Goal: Task Accomplishment & Management: Manage account settings

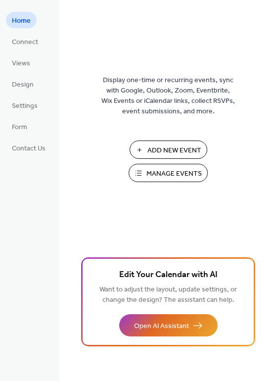
click at [167, 171] on span "Manage Events" at bounding box center [173, 174] width 55 height 10
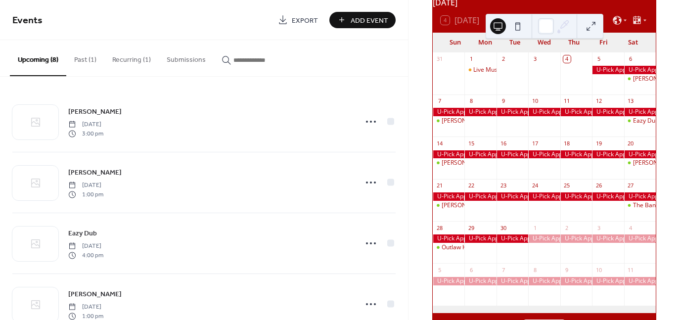
scroll to position [59, 0]
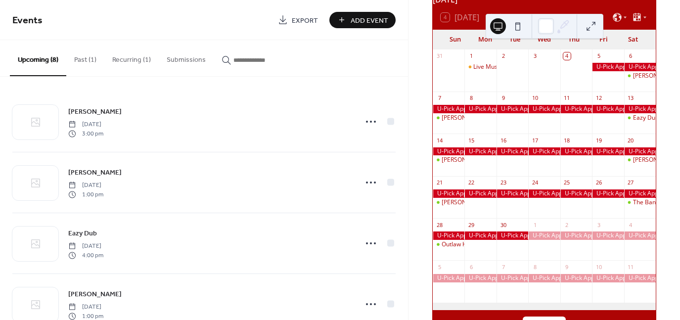
click at [139, 59] on button "Recurring (1)" at bounding box center [131, 57] width 54 height 35
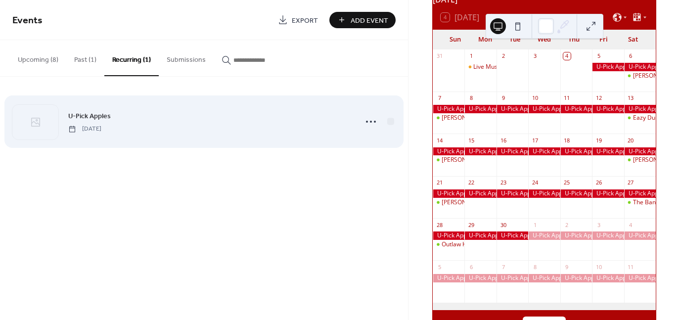
click at [101, 125] on span "[DATE]" at bounding box center [84, 129] width 33 height 9
click at [99, 117] on span "U-Pick Apples" at bounding box center [89, 116] width 43 height 10
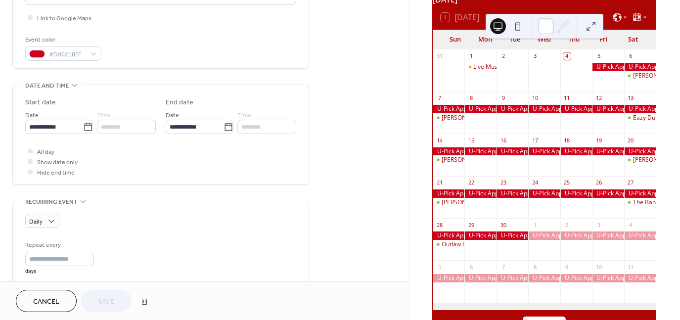
scroll to position [314, 0]
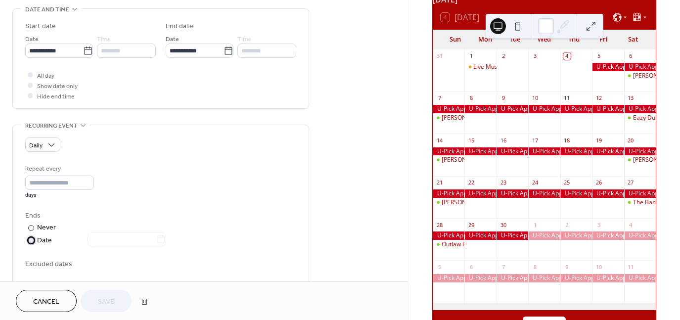
click at [35, 238] on div "​" at bounding box center [30, 240] width 10 height 10
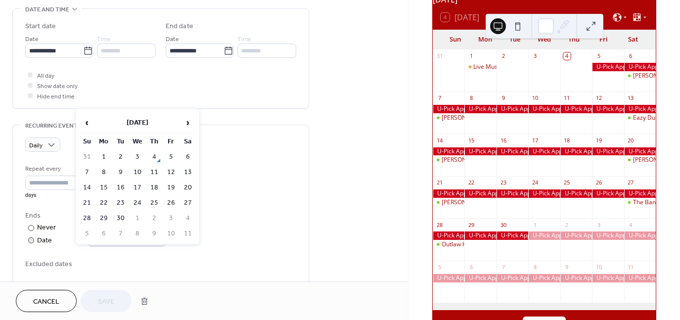
click at [169, 238] on body "**********" at bounding box center [340, 160] width 680 height 320
click at [185, 118] on span "›" at bounding box center [188, 123] width 15 height 20
click at [138, 182] on td "15" at bounding box center [138, 188] width 16 height 14
type input "**********"
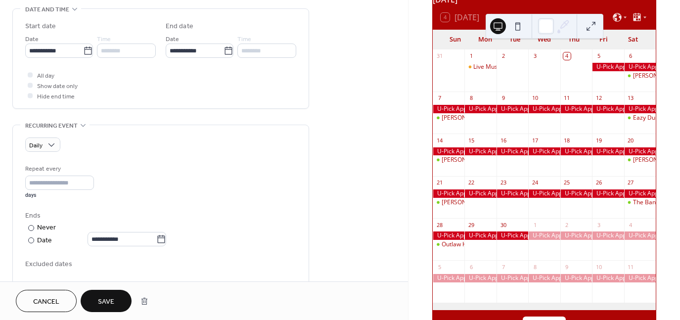
click at [104, 304] on span "Save" at bounding box center [106, 302] width 16 height 10
